Goal: Task Accomplishment & Management: Manage account settings

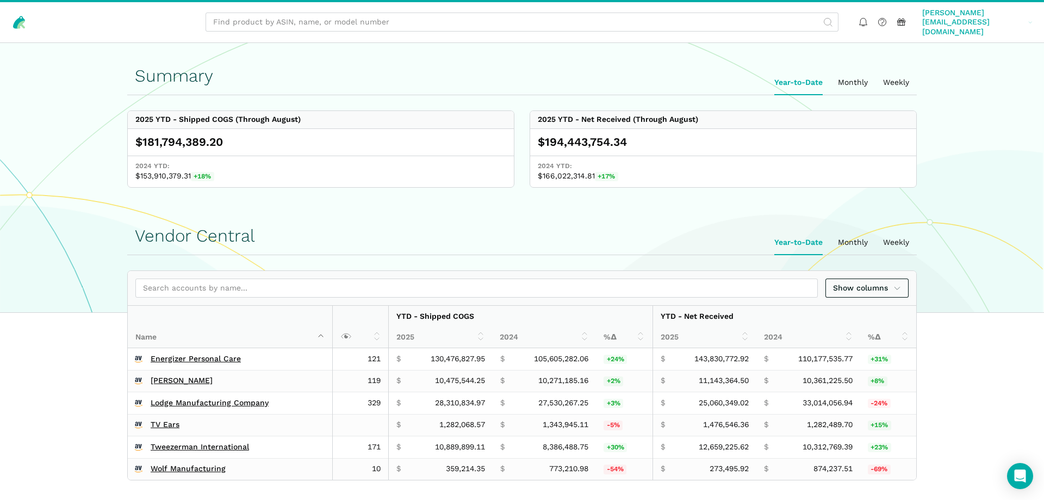
click at [990, 17] on span "[PERSON_NAME][EMAIL_ADDRESS][DOMAIN_NAME]" at bounding box center [973, 22] width 102 height 29
click at [985, 71] on link "Team Settings" at bounding box center [990, 81] width 91 height 21
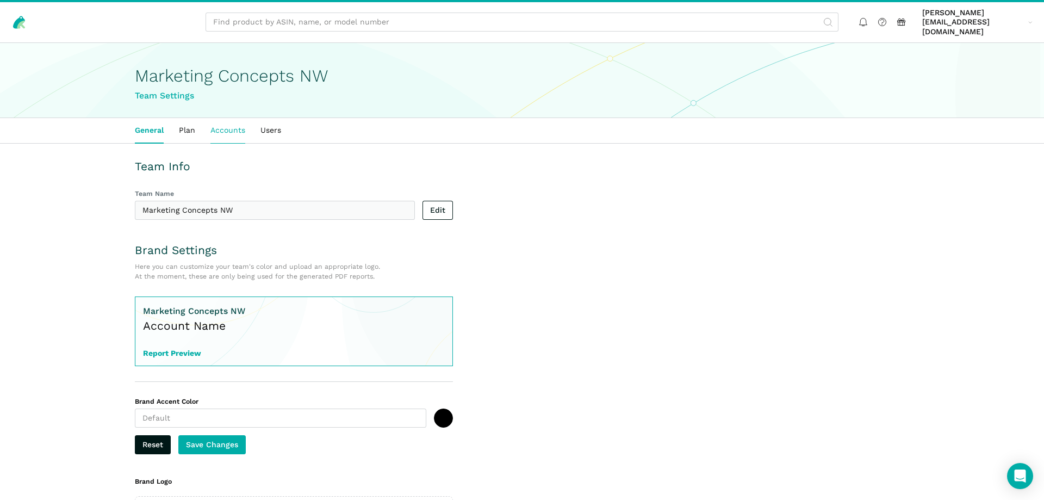
click at [230, 121] on link "Accounts" at bounding box center [228, 130] width 50 height 25
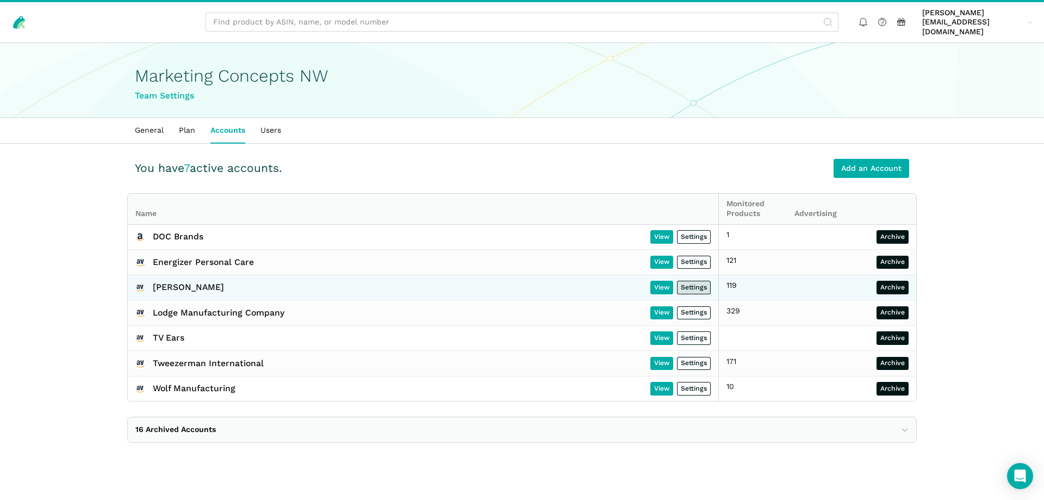
click at [693, 281] on link "Settings" at bounding box center [694, 288] width 34 height 14
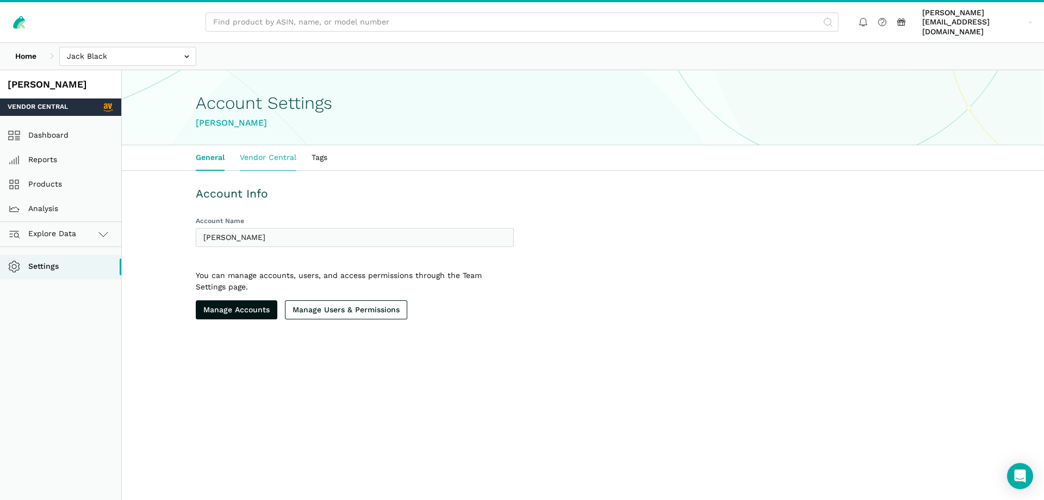
click at [275, 150] on link "Vendor Central" at bounding box center [268, 157] width 72 height 25
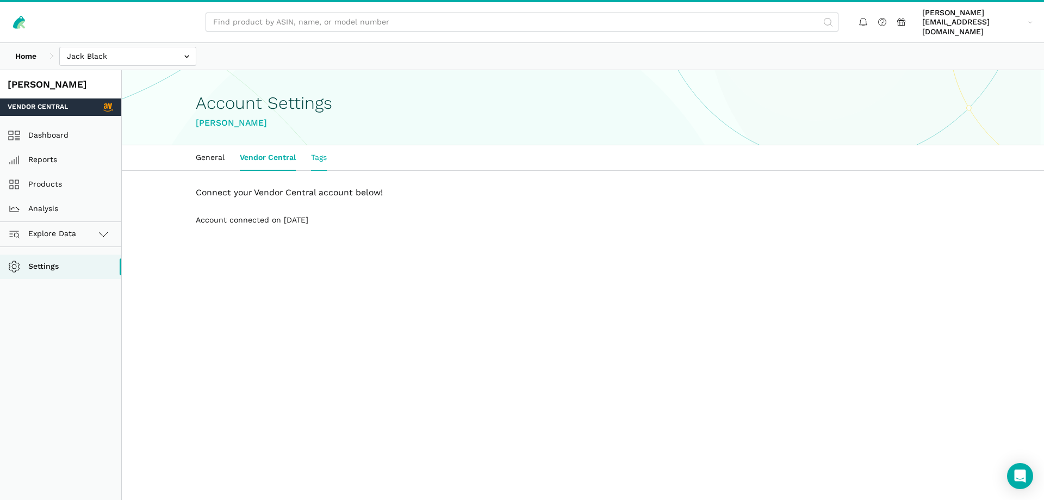
click at [321, 148] on link "Tags" at bounding box center [319, 157] width 31 height 25
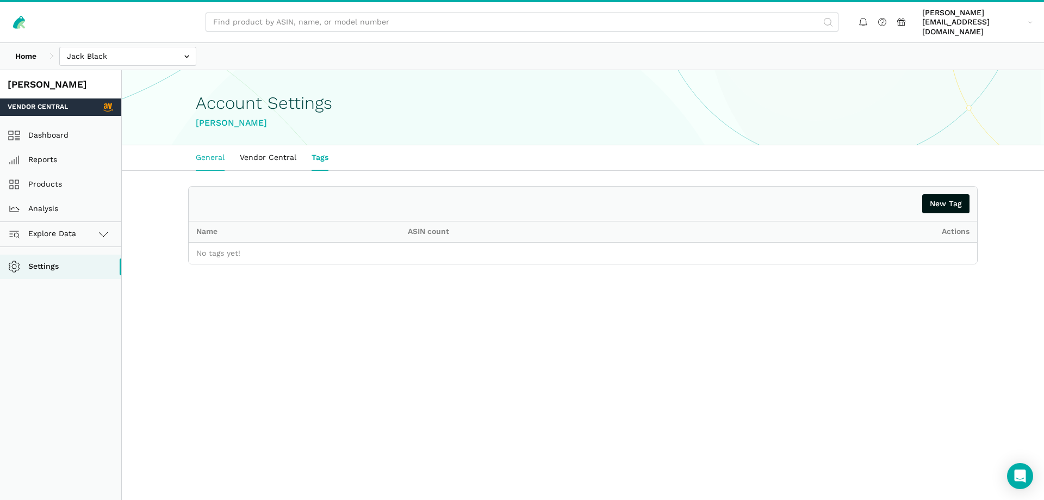
click at [219, 149] on link "General" at bounding box center [210, 157] width 44 height 25
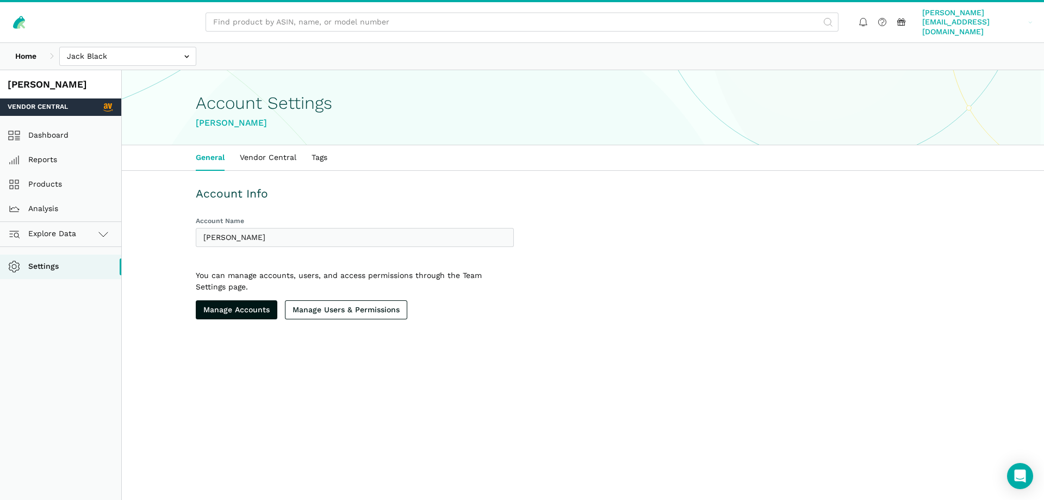
click at [962, 17] on span "[PERSON_NAME][EMAIL_ADDRESS][DOMAIN_NAME]" at bounding box center [973, 22] width 102 height 29
click at [975, 51] on link "Settings" at bounding box center [990, 61] width 91 height 21
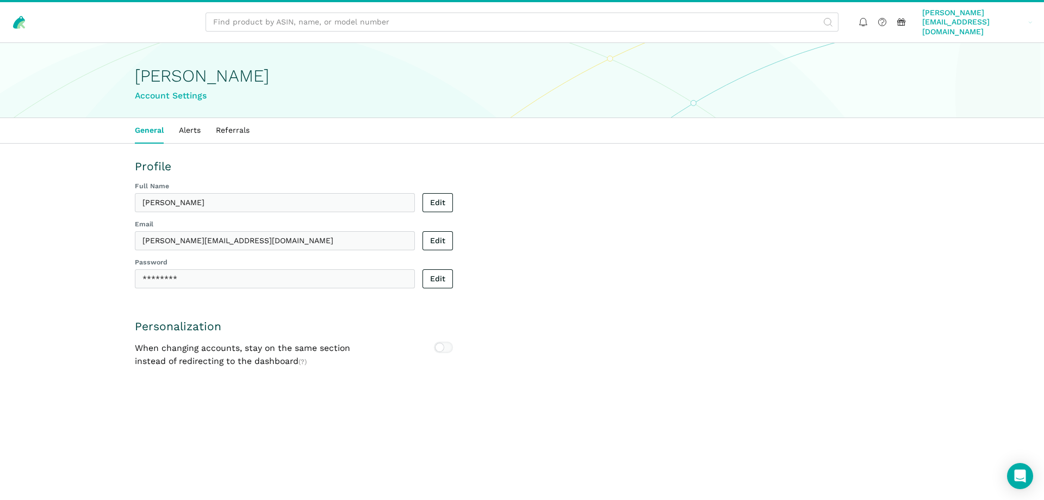
click at [996, 16] on span "[PERSON_NAME][EMAIL_ADDRESS][DOMAIN_NAME]" at bounding box center [973, 22] width 102 height 29
click at [186, 118] on link "Alerts" at bounding box center [189, 130] width 37 height 25
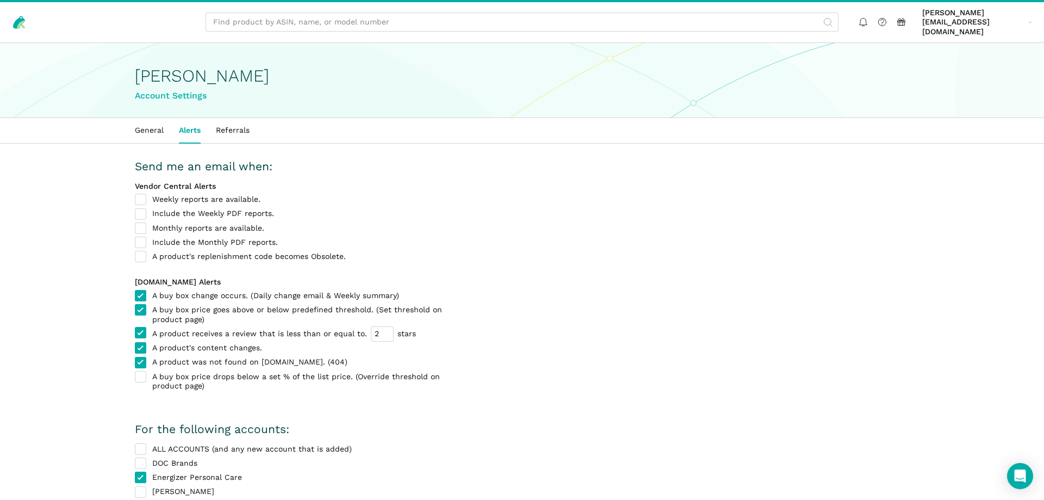
scroll to position [111, 0]
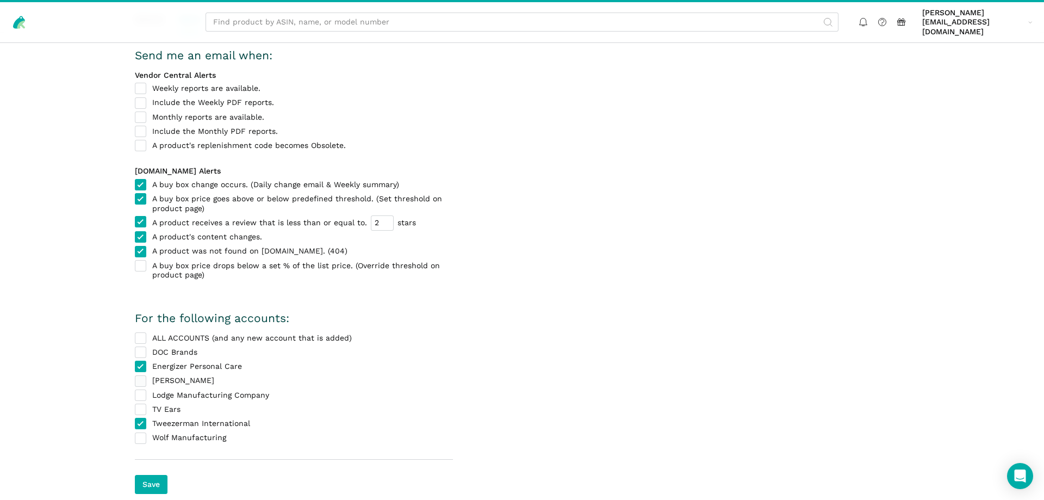
click at [140, 376] on label "[PERSON_NAME]" at bounding box center [294, 381] width 318 height 10
click at [135, 376] on input "[PERSON_NAME]" at bounding box center [135, 376] width 1 height 1
checkbox input "true"
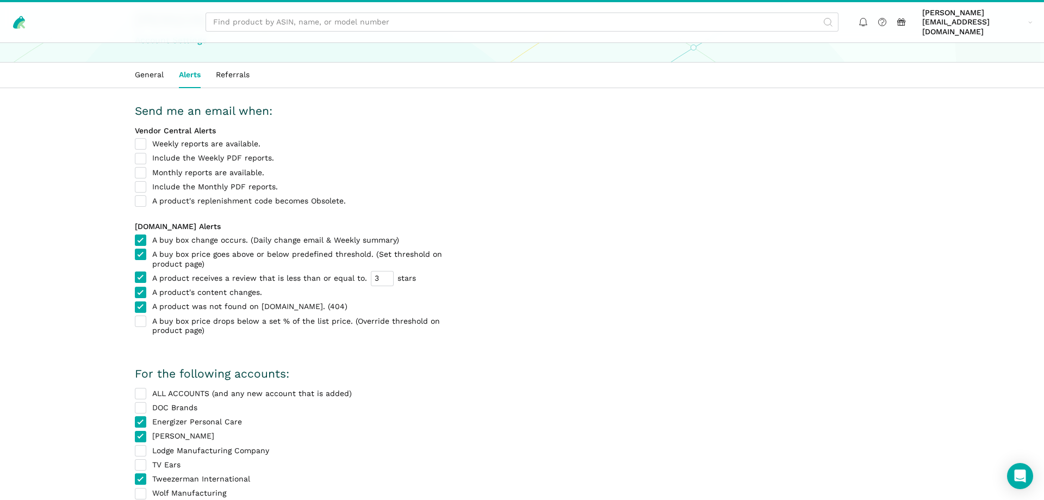
type input "3"
click at [381, 271] on input "3" at bounding box center [382, 278] width 23 height 15
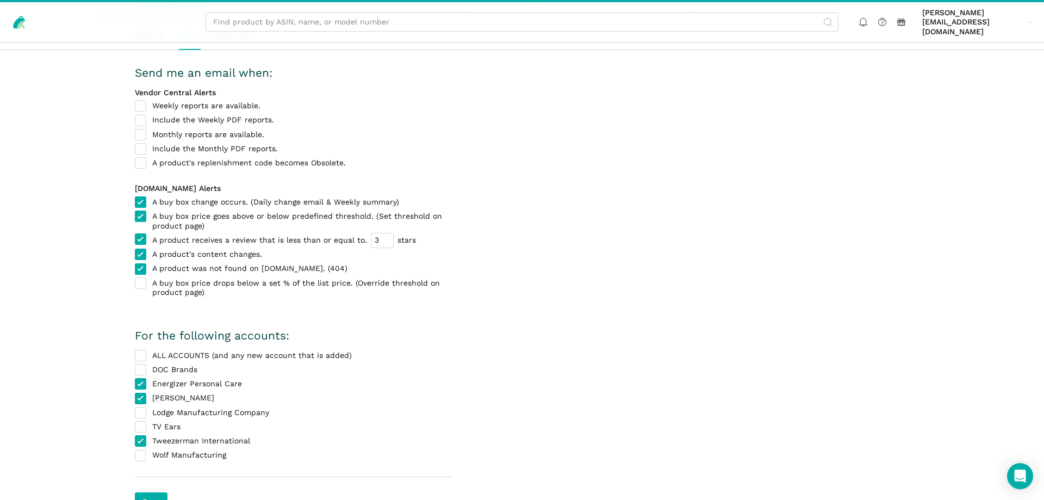
scroll to position [111, 0]
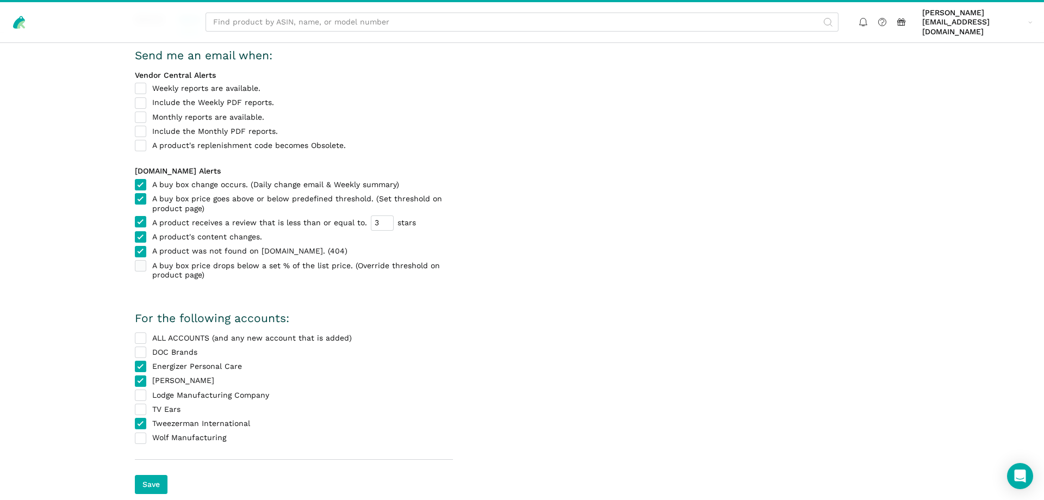
click at [141, 261] on label "A buy box price drops below a set % of the list price. (Override threshold on p…" at bounding box center [294, 270] width 318 height 19
click at [135, 261] on input "A buy box price drops below a set % of the list price. (Override threshold on p…" at bounding box center [135, 261] width 1 height 1
checkbox input "true"
click at [156, 475] on input "Save" at bounding box center [151, 484] width 33 height 19
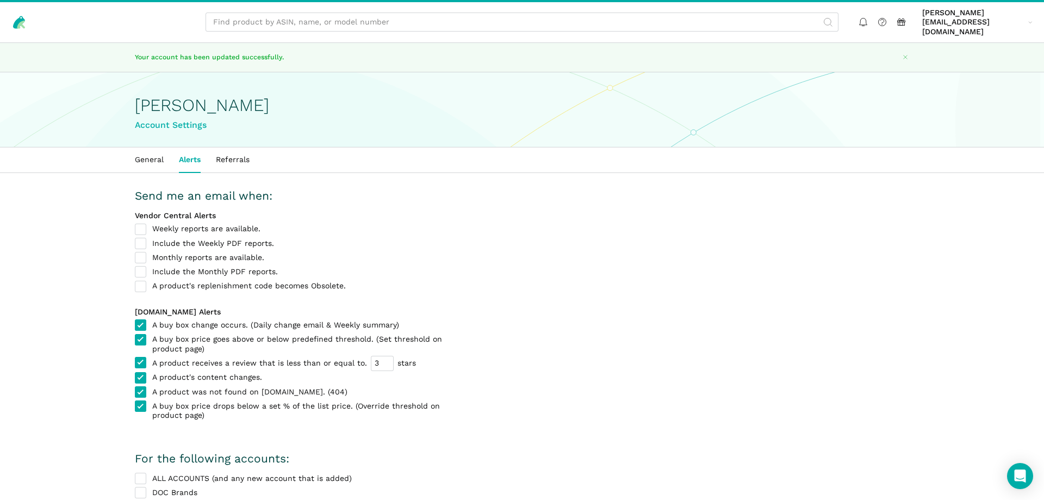
scroll to position [155, 0]
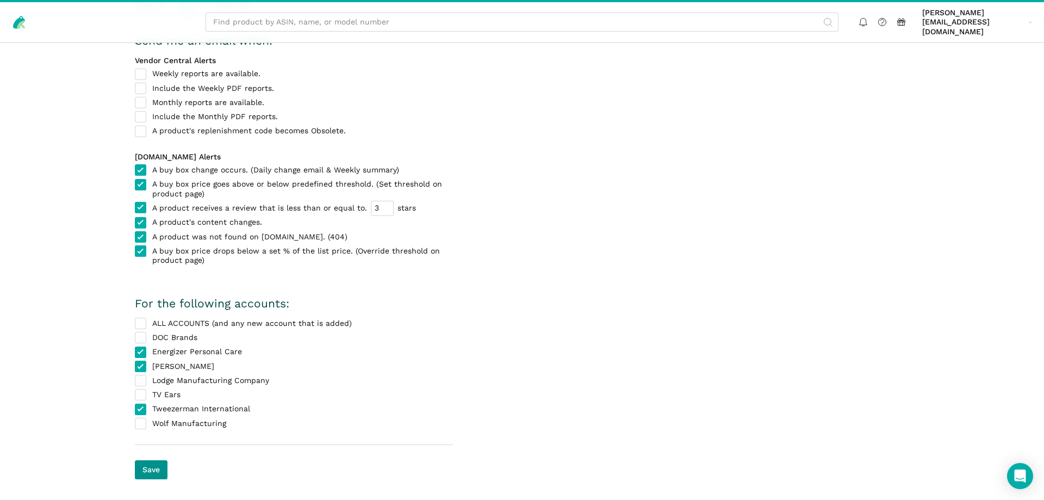
click at [156, 460] on input "Save" at bounding box center [151, 469] width 33 height 19
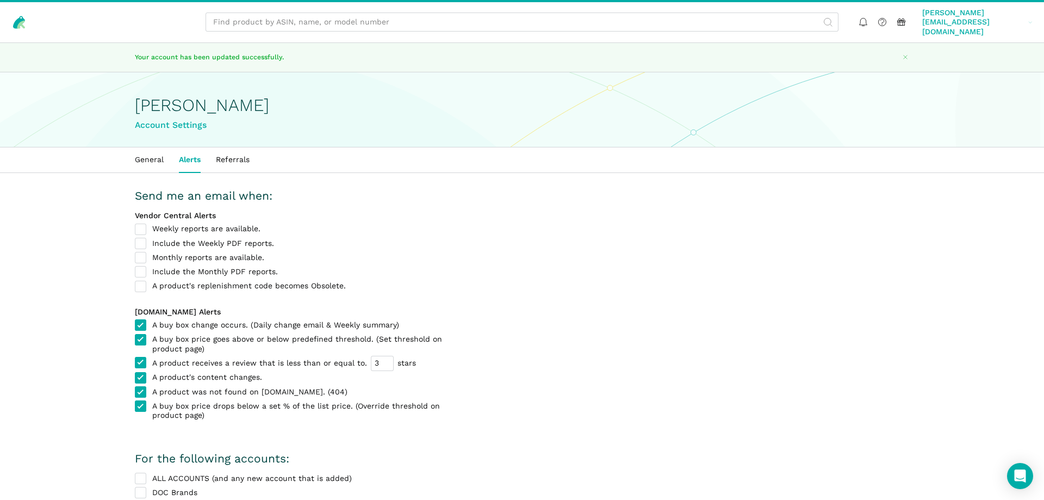
click at [975, 20] on span "[PERSON_NAME][EMAIL_ADDRESS][DOMAIN_NAME]" at bounding box center [973, 22] width 102 height 29
click at [986, 71] on link "Team Settings" at bounding box center [990, 81] width 91 height 21
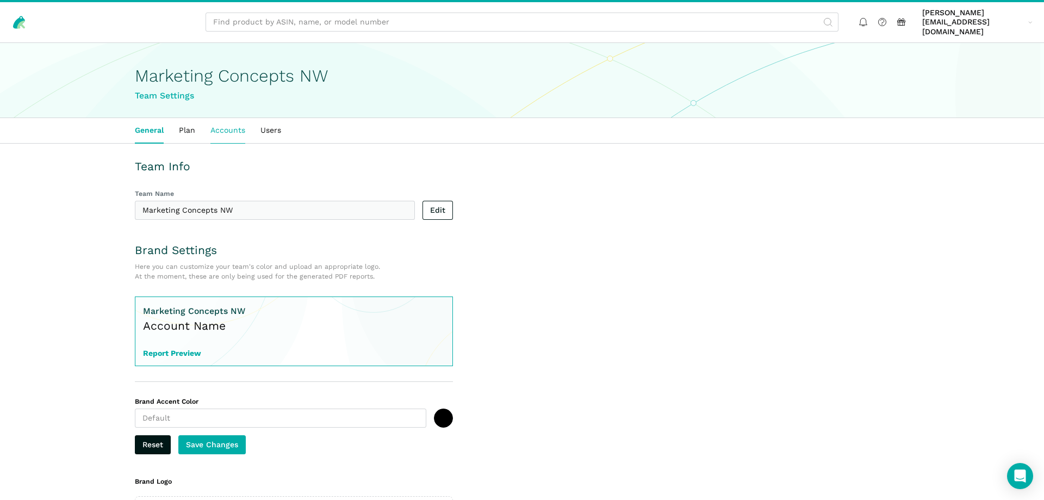
click at [222, 124] on link "Accounts" at bounding box center [228, 130] width 50 height 25
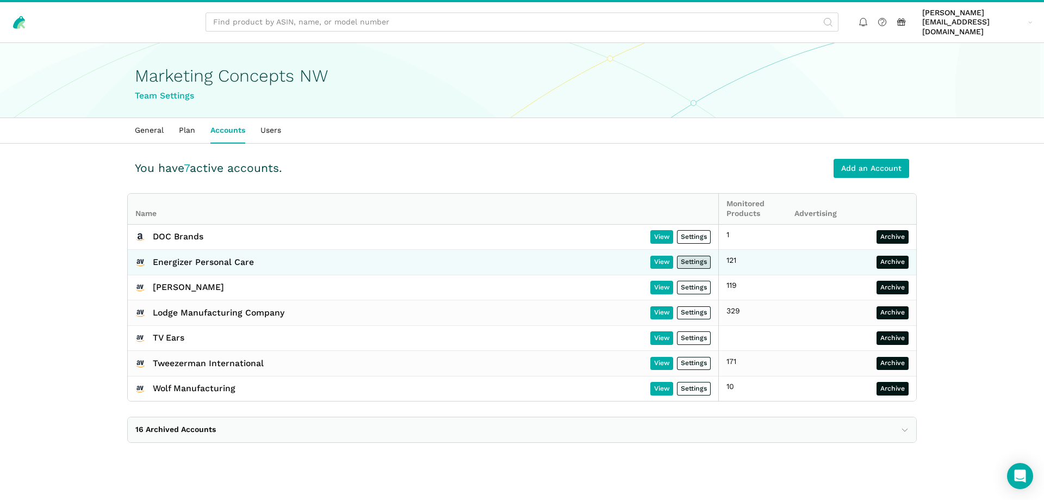
click at [691, 256] on link "Settings" at bounding box center [694, 263] width 34 height 14
